Goal: Information Seeking & Learning: Compare options

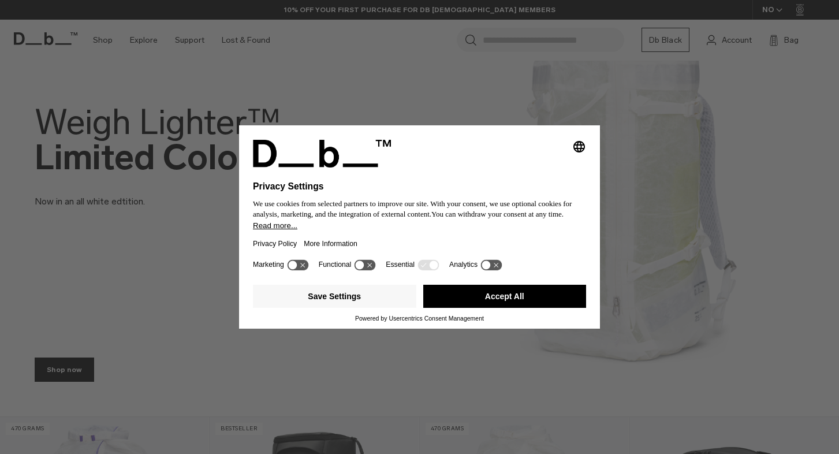
click at [475, 297] on button "Accept All" at bounding box center [504, 296] width 163 height 23
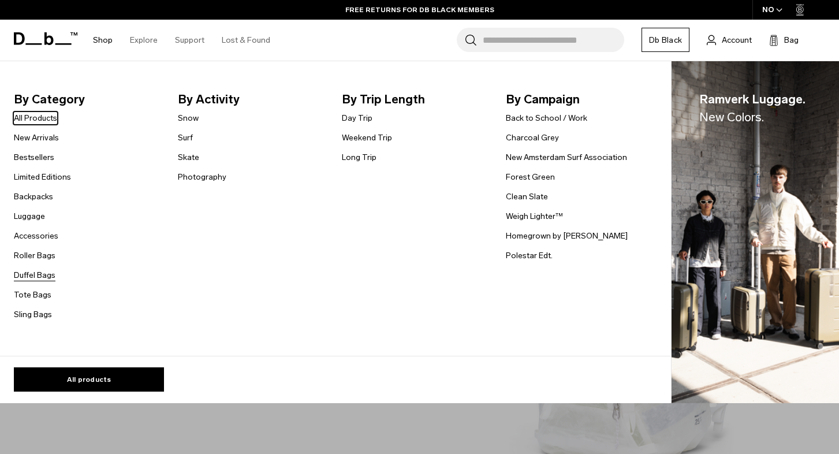
click at [37, 275] on link "Duffel Bags" at bounding box center [35, 275] width 42 height 12
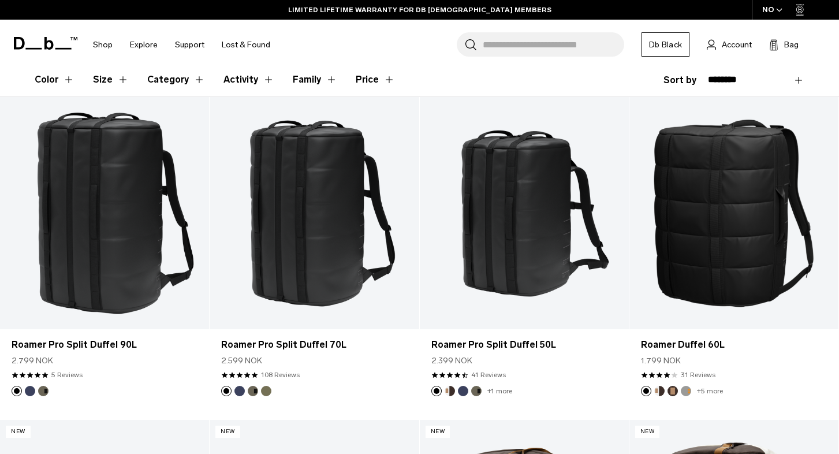
scroll to position [198, 0]
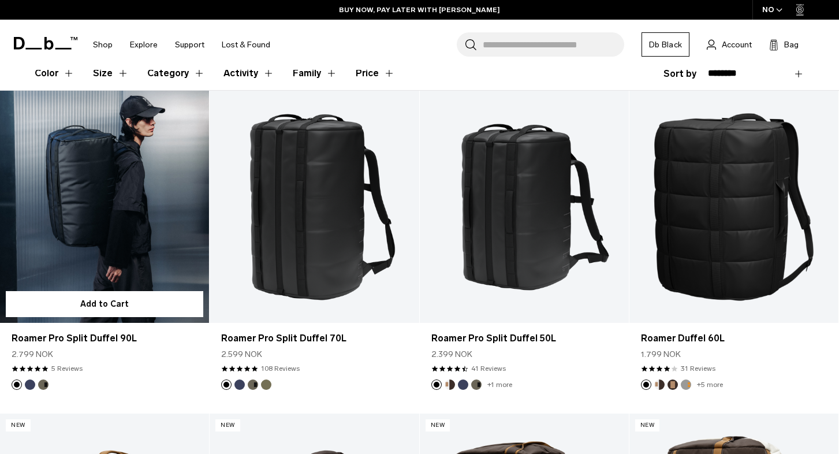
click at [143, 223] on link "Roamer Pro Split Duffel 90L" at bounding box center [104, 207] width 209 height 233
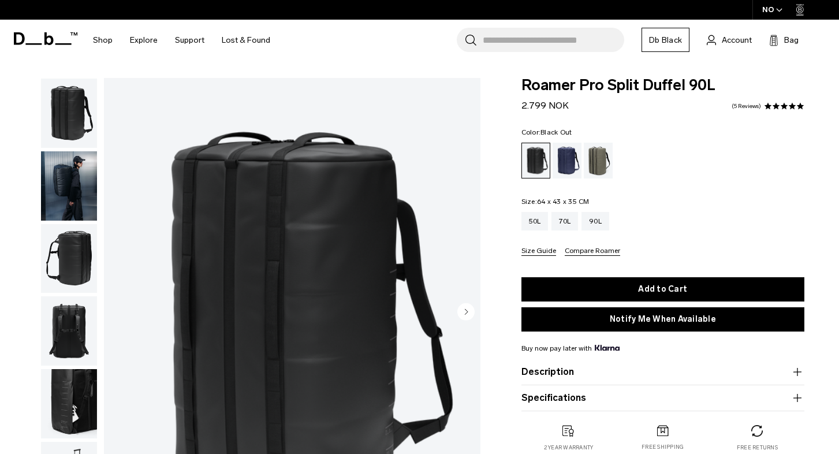
click at [467, 309] on circle "button" at bounding box center [465, 311] width 17 height 17
click at [68, 189] on img "button" at bounding box center [69, 185] width 56 height 69
click at [76, 117] on img "button" at bounding box center [69, 112] width 56 height 69
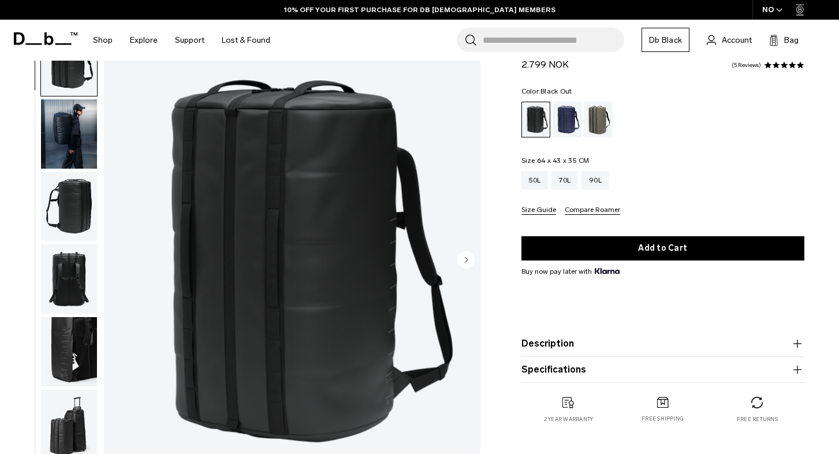
scroll to position [48, 0]
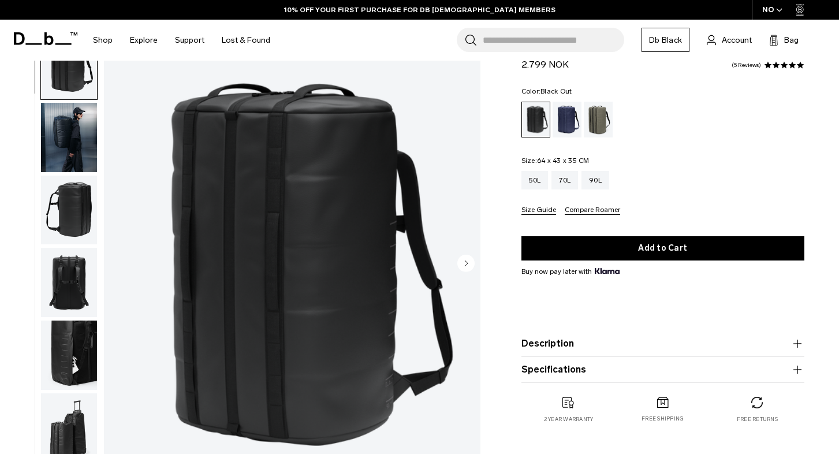
click at [466, 265] on icon "Next slide" at bounding box center [466, 262] width 3 height 5
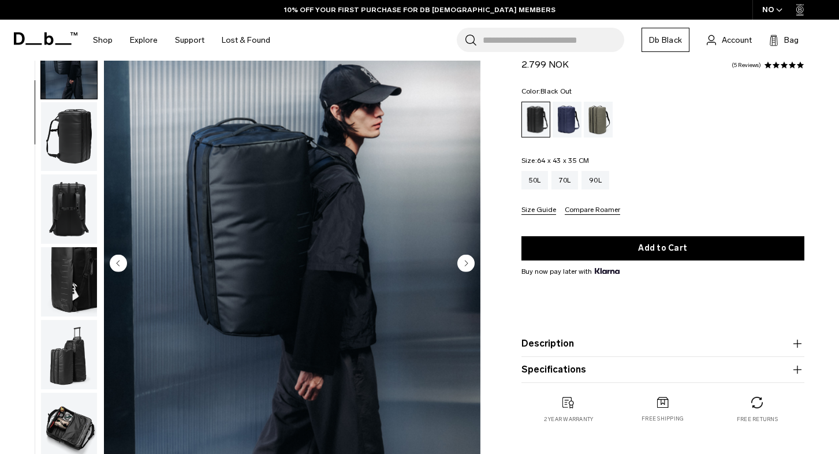
click at [466, 265] on icon "Next slide" at bounding box center [466, 262] width 3 height 5
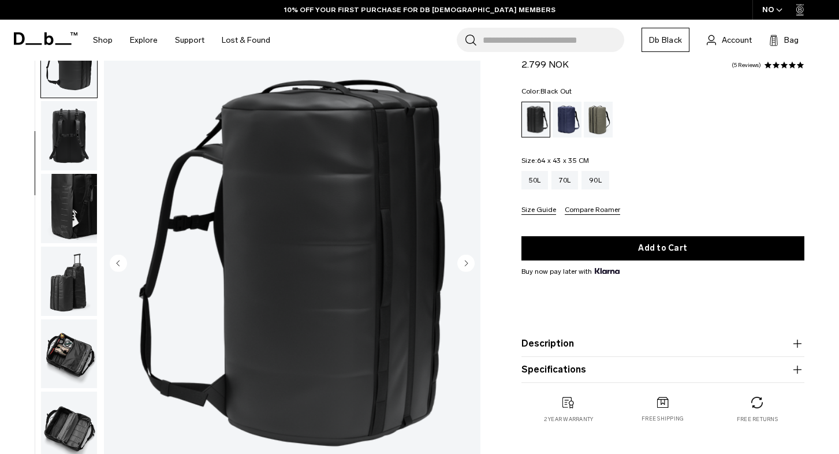
click at [466, 265] on icon "Next slide" at bounding box center [466, 262] width 3 height 5
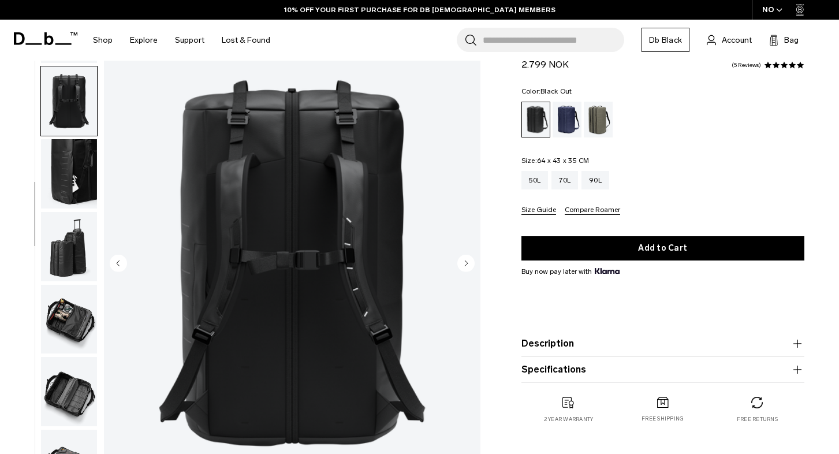
click at [466, 265] on icon "Next slide" at bounding box center [466, 262] width 3 height 5
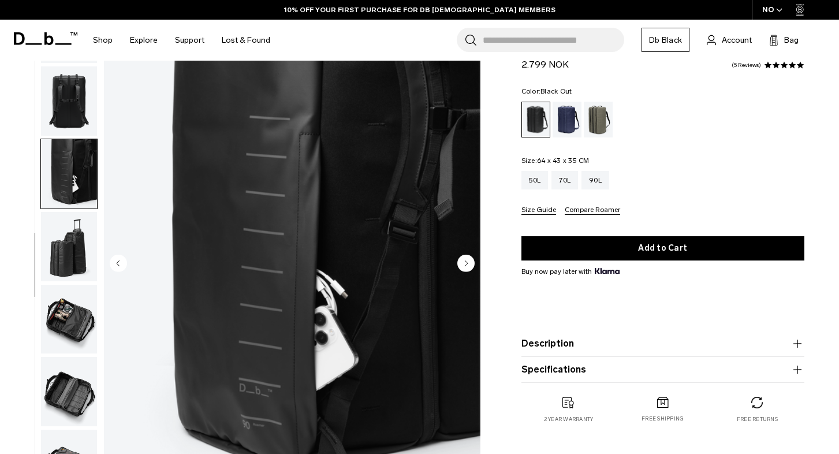
click at [466, 265] on icon "Next slide" at bounding box center [466, 262] width 3 height 5
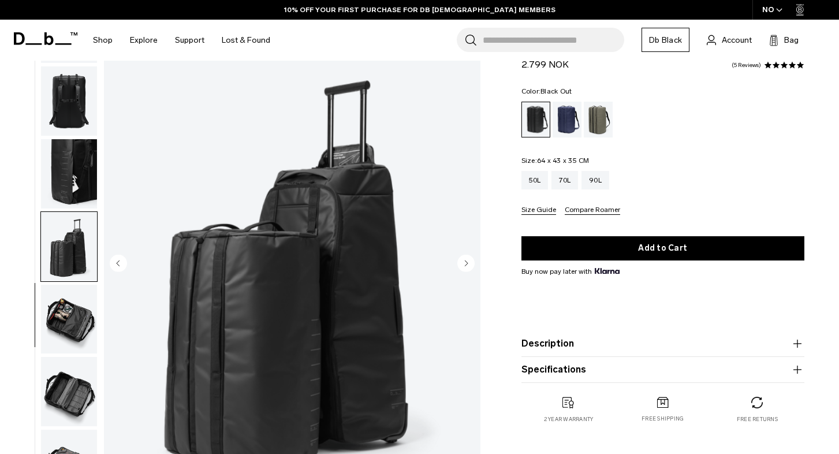
click at [466, 265] on icon "Next slide" at bounding box center [466, 262] width 3 height 5
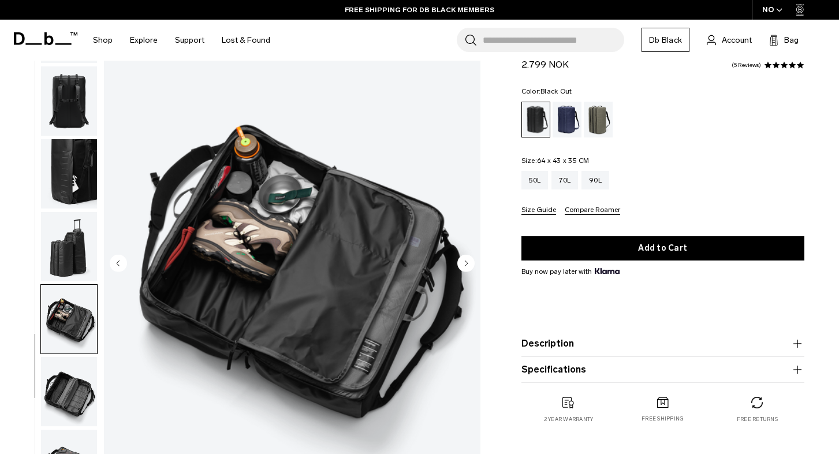
click at [117, 265] on circle "Previous slide" at bounding box center [118, 263] width 17 height 17
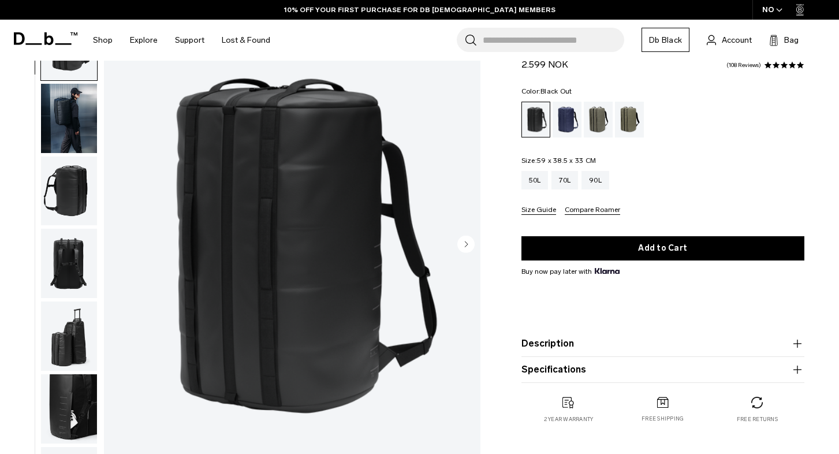
scroll to position [89, 0]
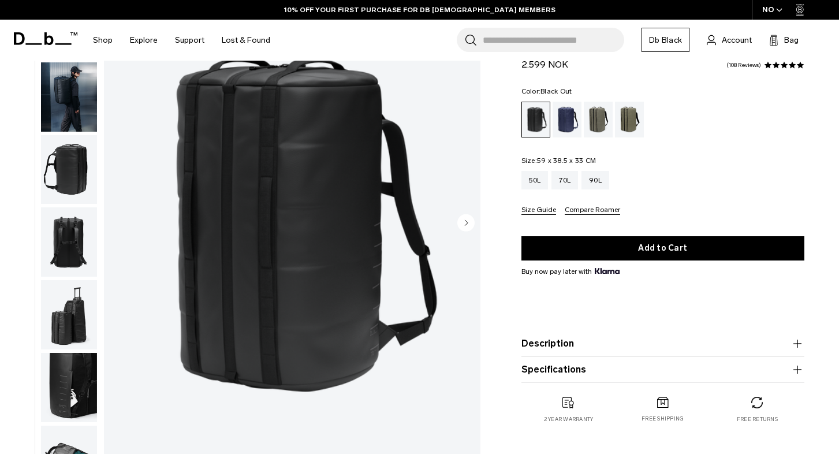
click at [82, 320] on img "button" at bounding box center [69, 314] width 56 height 69
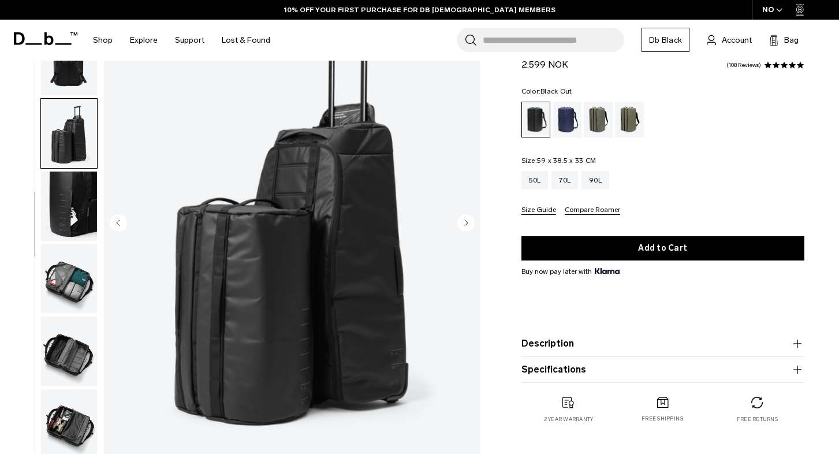
scroll to position [105, 0]
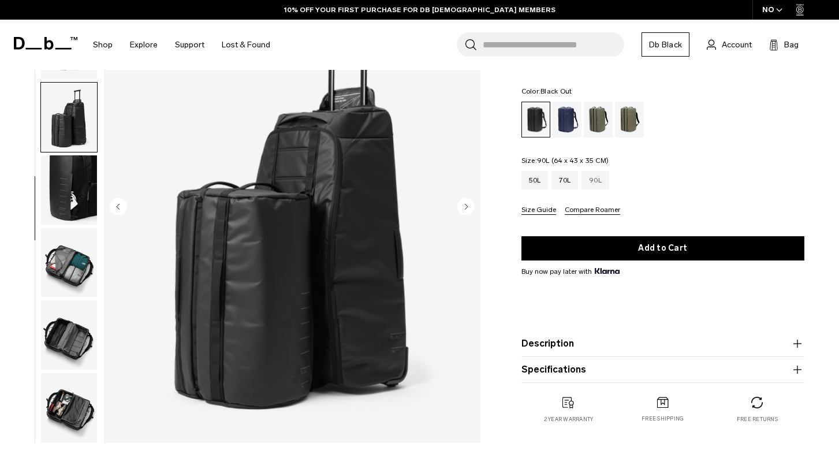
click at [607, 180] on div "90L" at bounding box center [595, 180] width 28 height 18
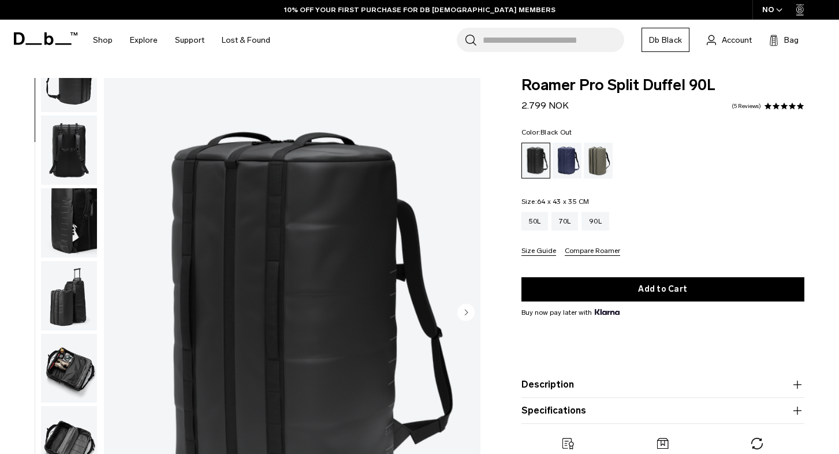
scroll to position [188, 0]
click at [71, 285] on img "button" at bounding box center [69, 295] width 56 height 69
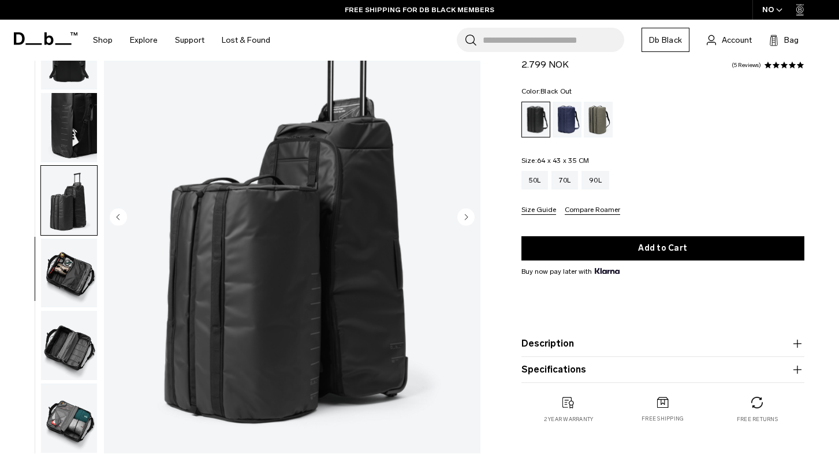
scroll to position [91, 0]
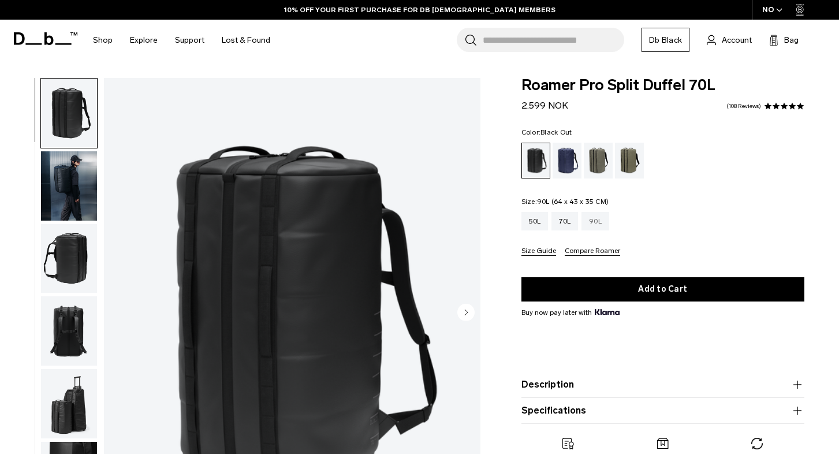
click at [602, 223] on div "90L" at bounding box center [595, 221] width 28 height 18
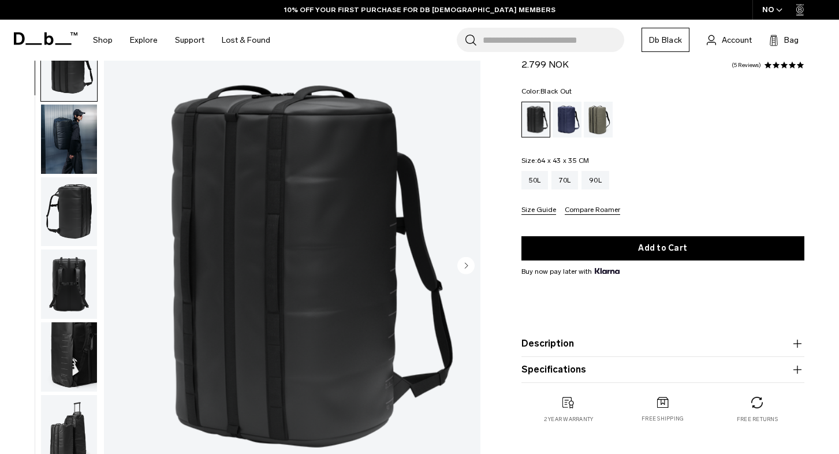
scroll to position [47, 0]
click at [62, 144] on img "button" at bounding box center [69, 138] width 56 height 69
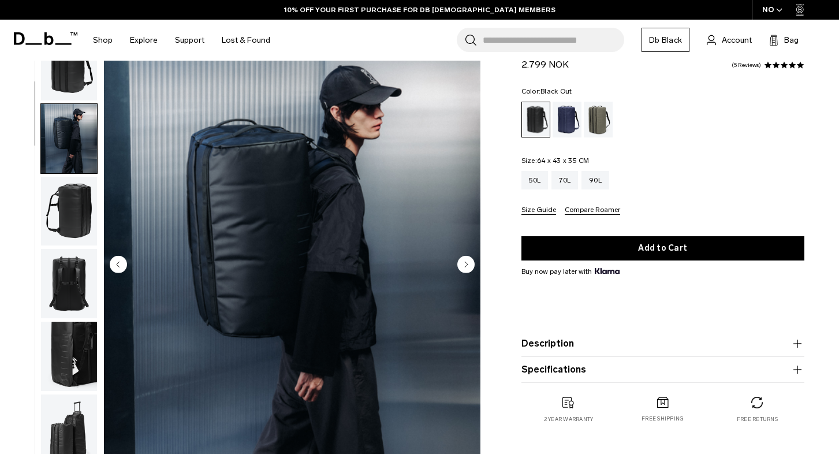
scroll to position [73, 0]
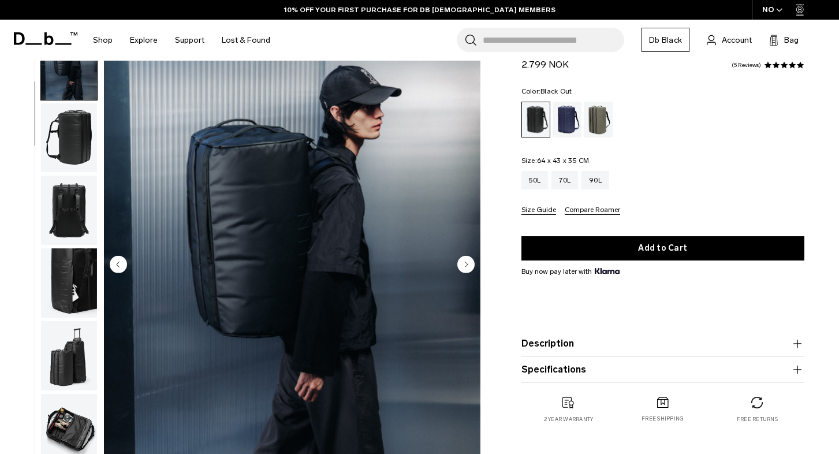
click at [77, 162] on img "button" at bounding box center [69, 137] width 56 height 69
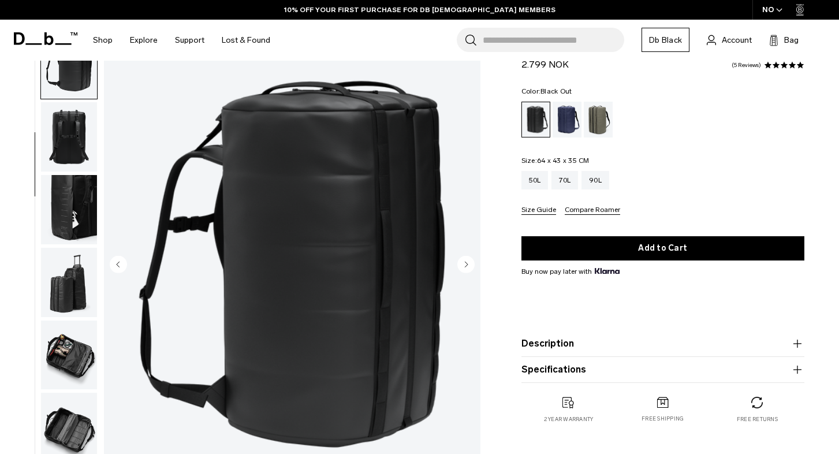
click at [77, 162] on img "button" at bounding box center [69, 136] width 56 height 69
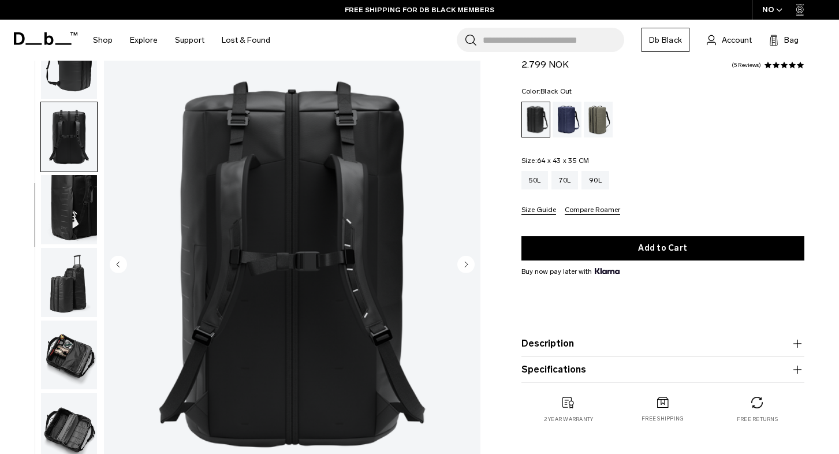
scroll to position [189, 0]
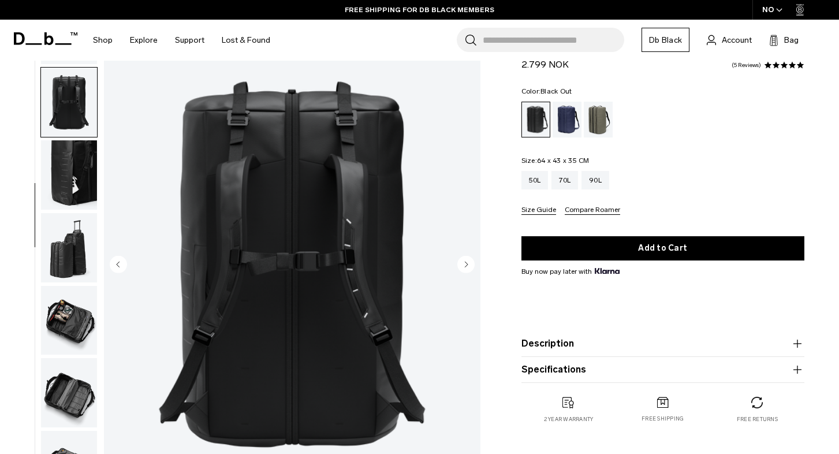
click at [77, 162] on img "button" at bounding box center [69, 174] width 56 height 69
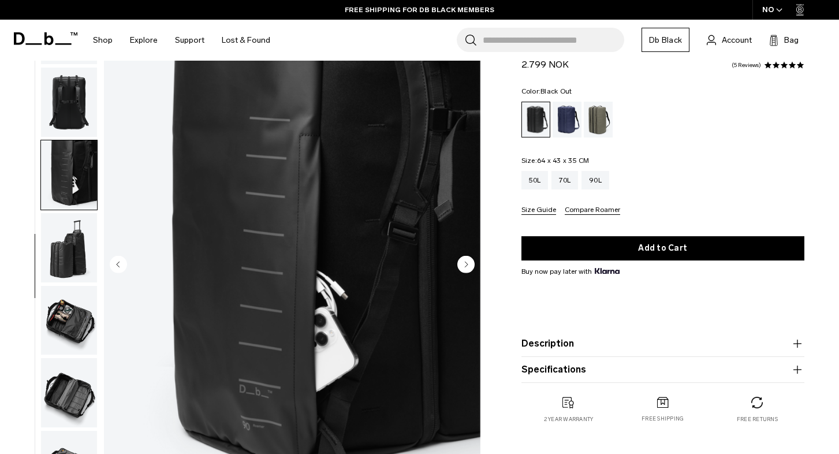
click at [75, 224] on img "button" at bounding box center [69, 247] width 56 height 69
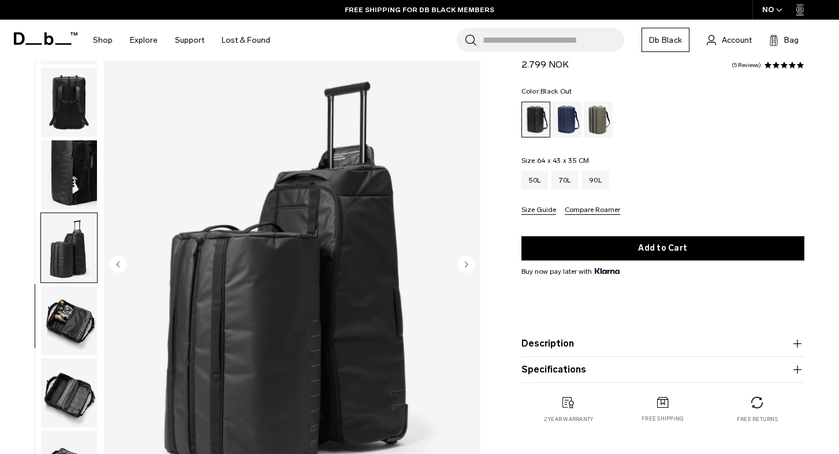
click at [72, 301] on img "button" at bounding box center [69, 320] width 56 height 69
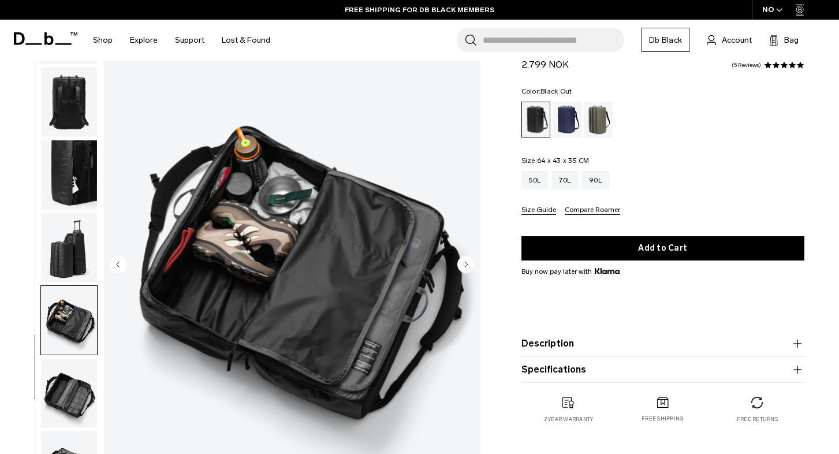
click at [77, 368] on img "button" at bounding box center [69, 392] width 56 height 69
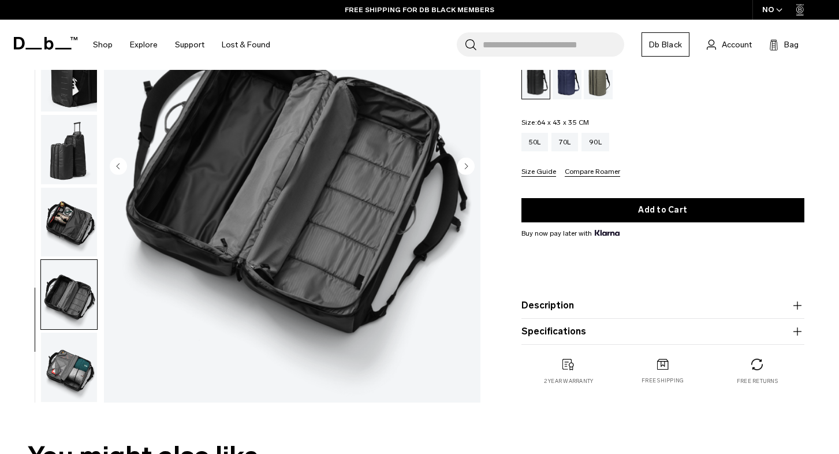
scroll to position [146, 0]
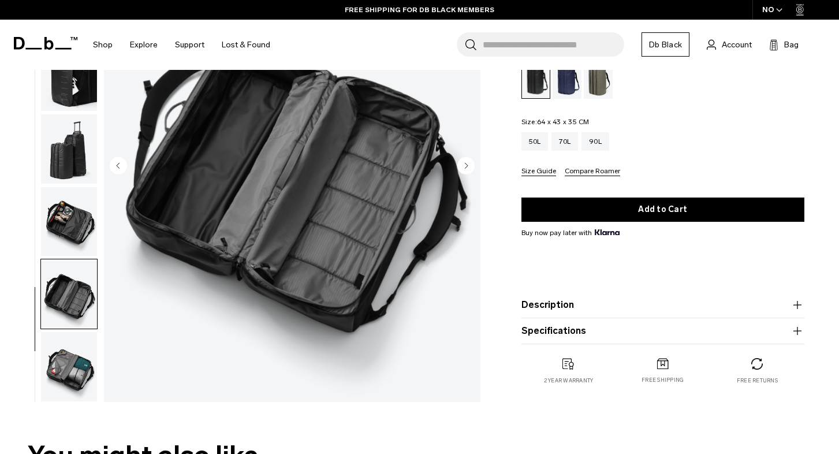
click at [77, 368] on img "button" at bounding box center [69, 366] width 56 height 69
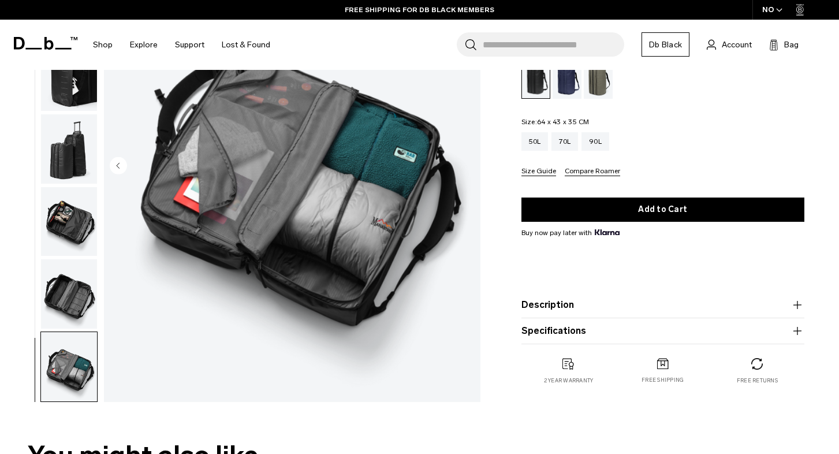
click at [73, 325] on img "button" at bounding box center [69, 293] width 56 height 69
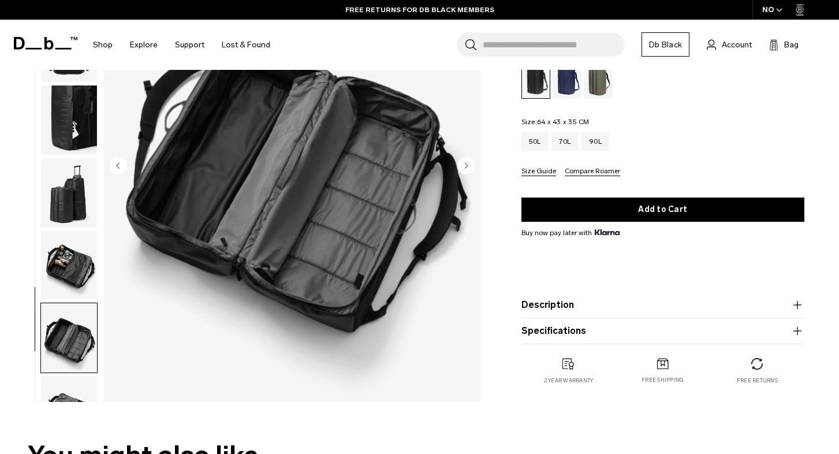
click at [70, 289] on img "button" at bounding box center [69, 265] width 56 height 69
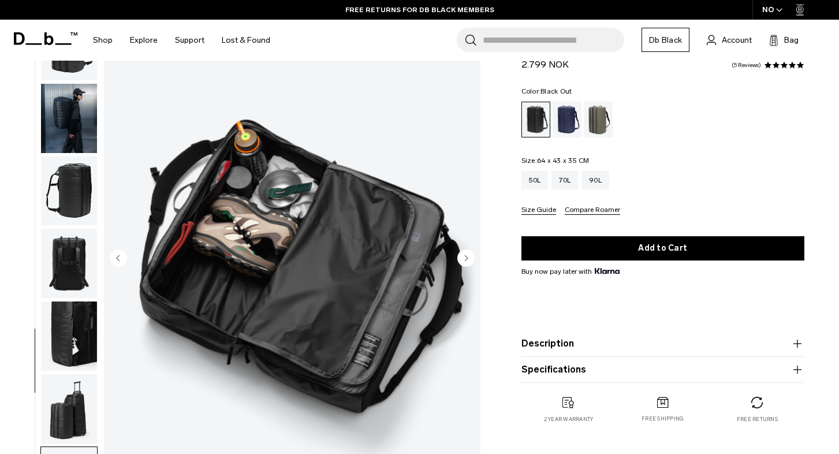
scroll to position [63, 0]
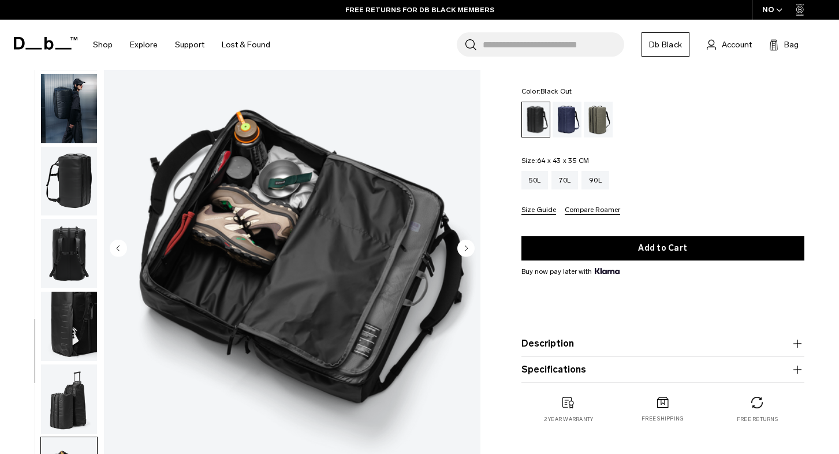
click at [579, 365] on button "Specifications" at bounding box center [662, 369] width 283 height 14
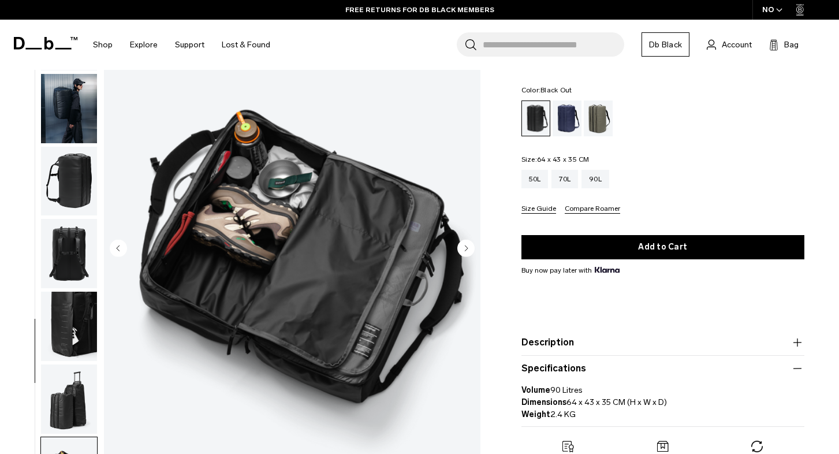
scroll to position [106, 0]
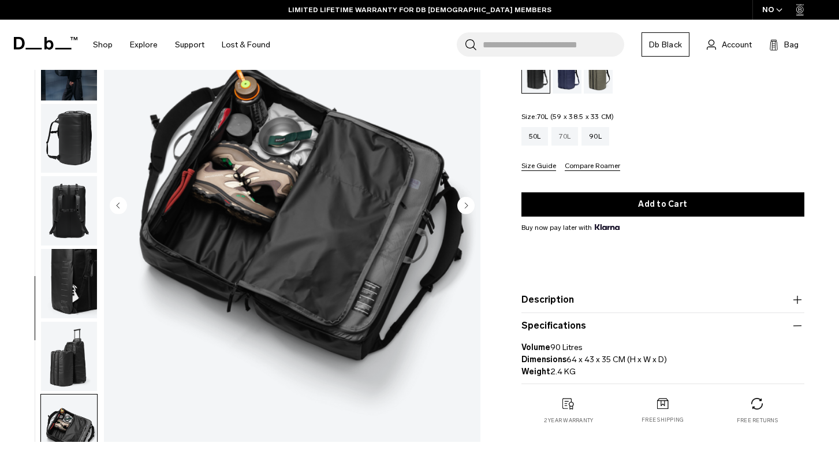
click at [569, 138] on div "70L" at bounding box center [564, 136] width 27 height 18
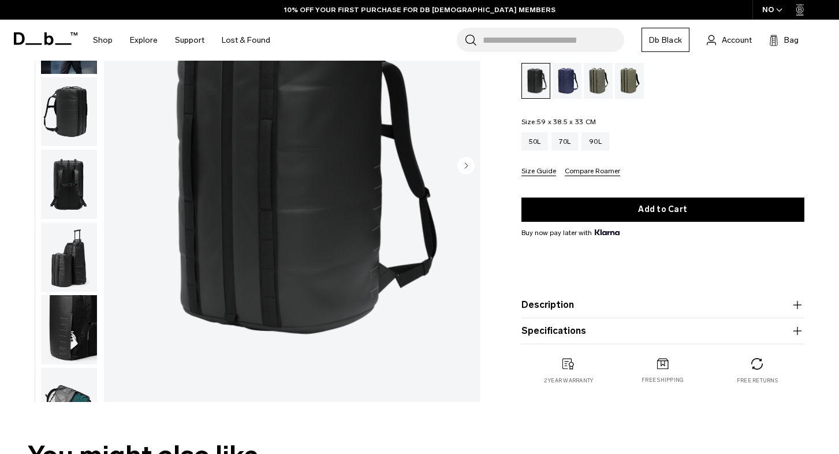
scroll to position [148, 0]
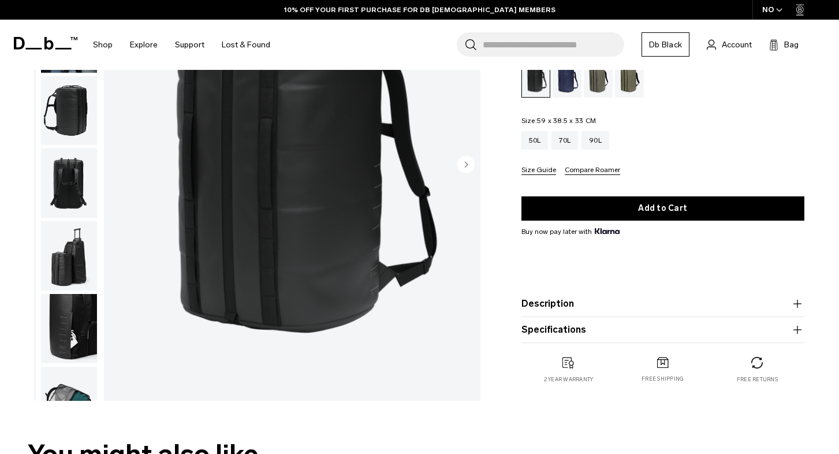
click at [613, 335] on button "Specifications" at bounding box center [662, 330] width 283 height 14
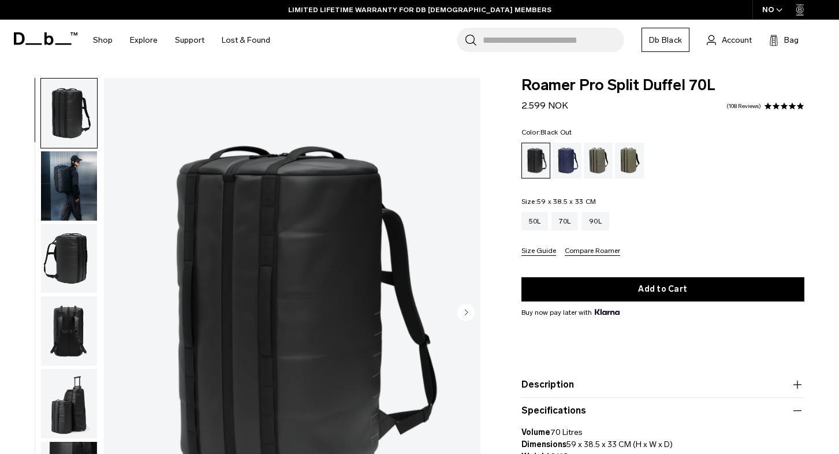
scroll to position [0, 0]
